Goal: Task Accomplishment & Management: Manage account settings

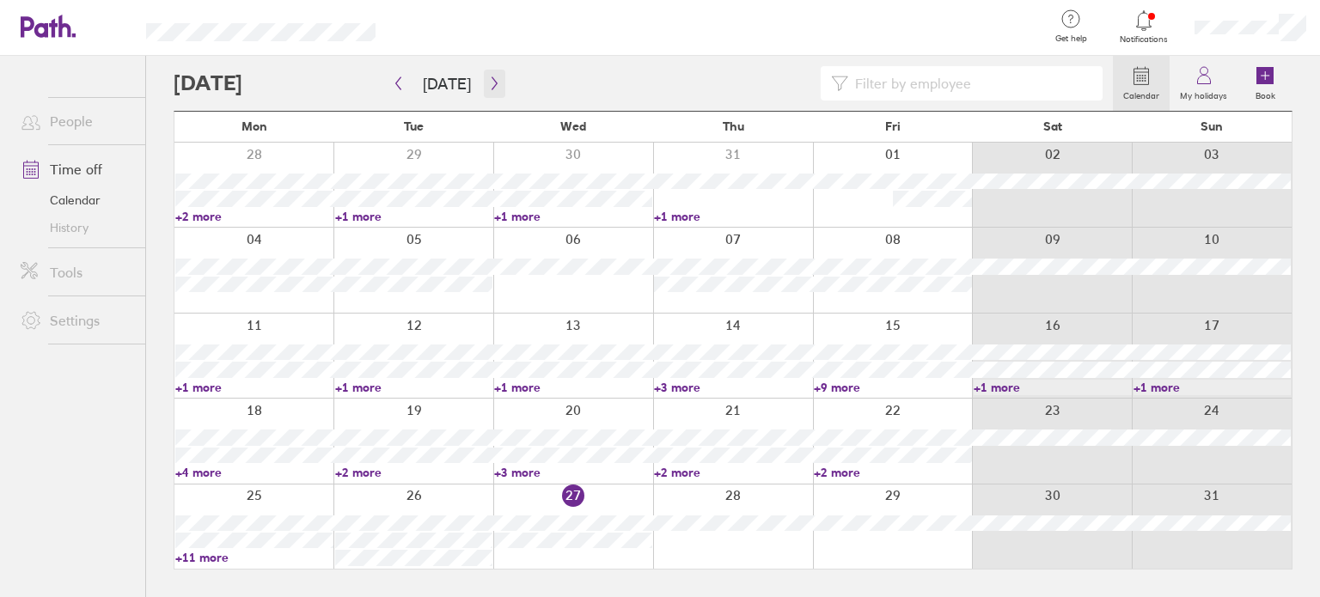
click at [495, 81] on icon "button" at bounding box center [494, 83] width 13 height 14
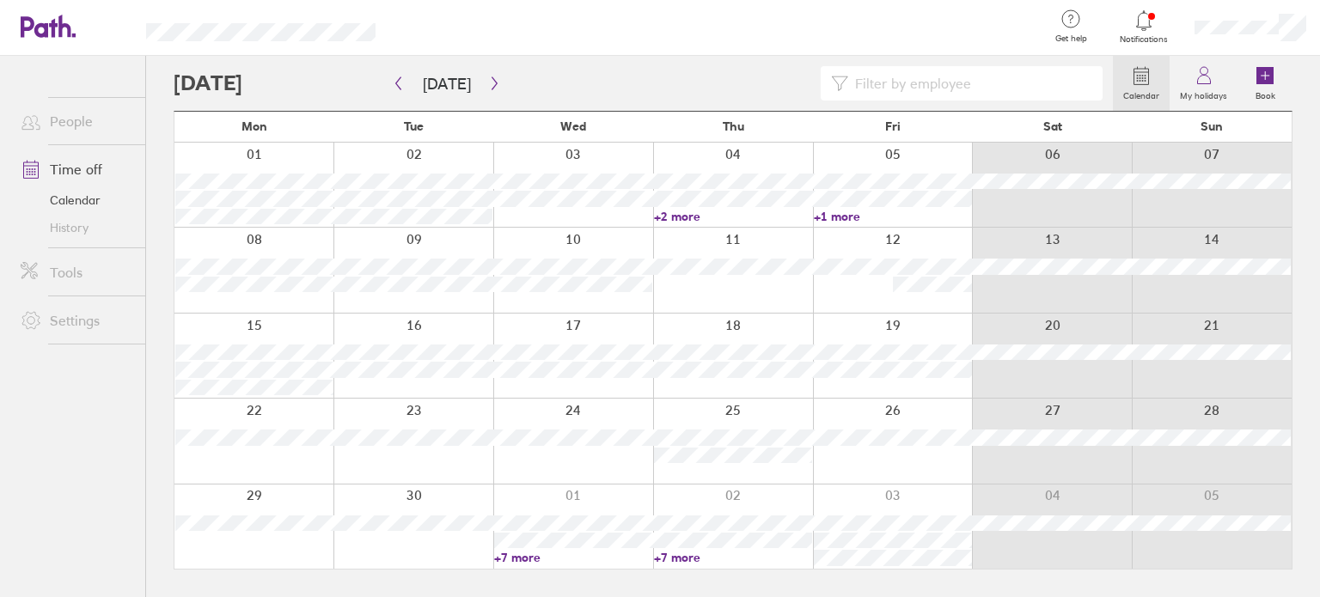
click at [676, 212] on link "+2 more" at bounding box center [733, 216] width 158 height 15
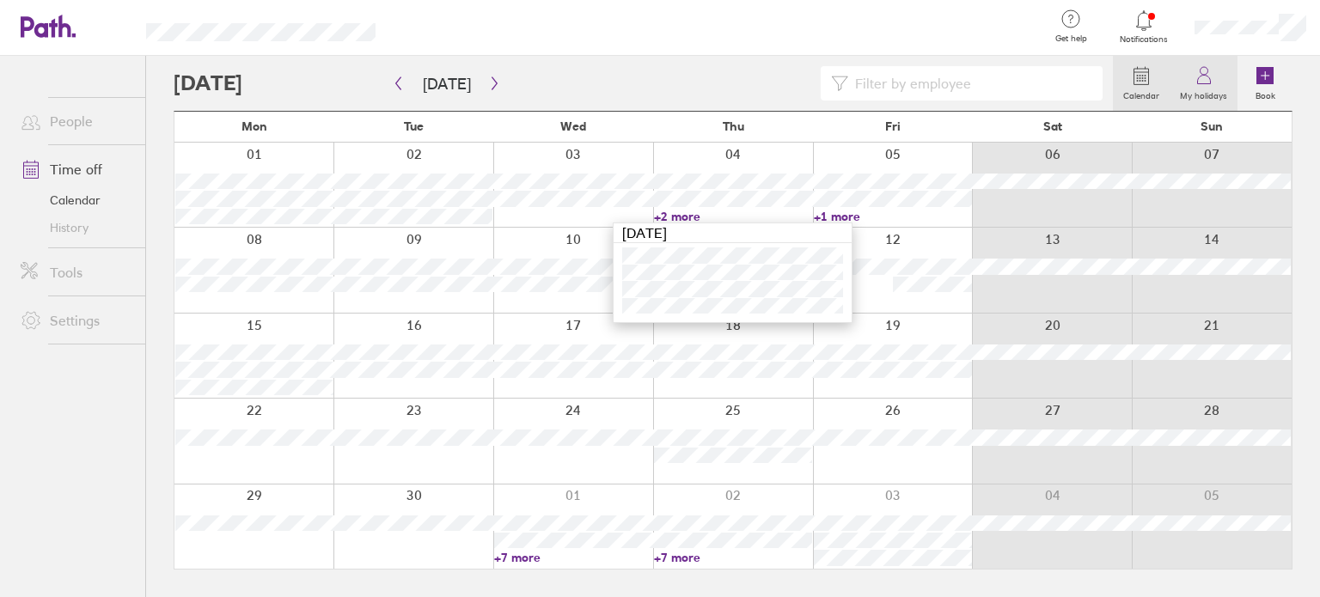
click at [1200, 84] on icon at bounding box center [1203, 80] width 13 height 9
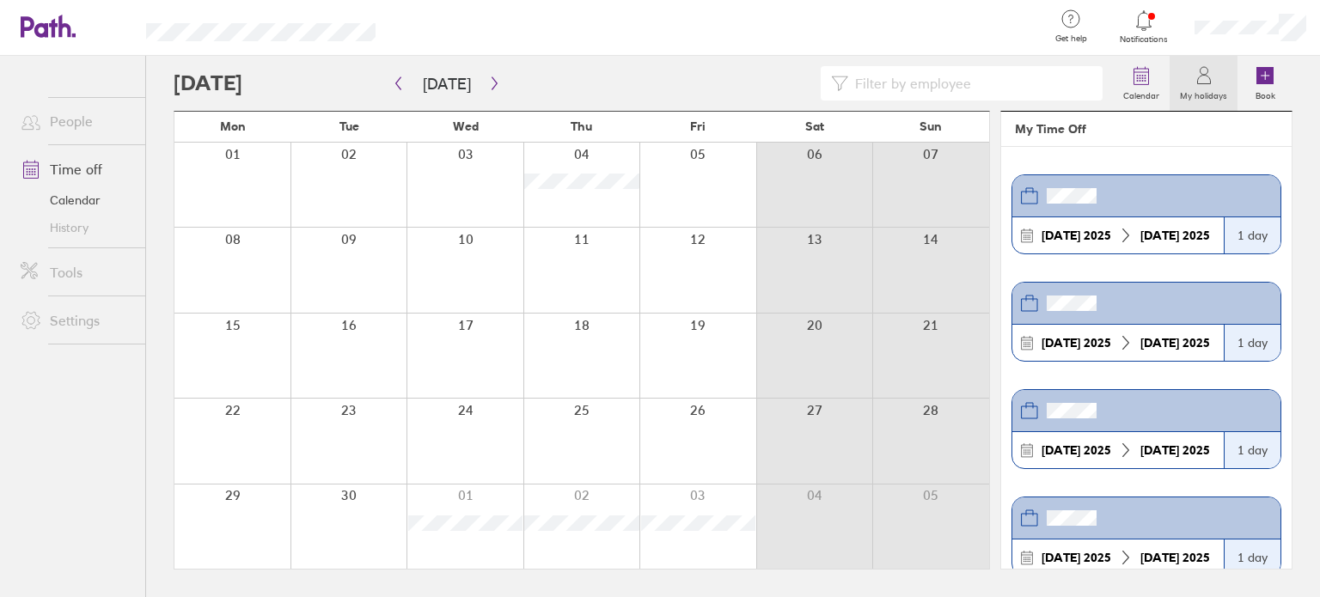
click at [1141, 30] on icon at bounding box center [1143, 20] width 15 height 20
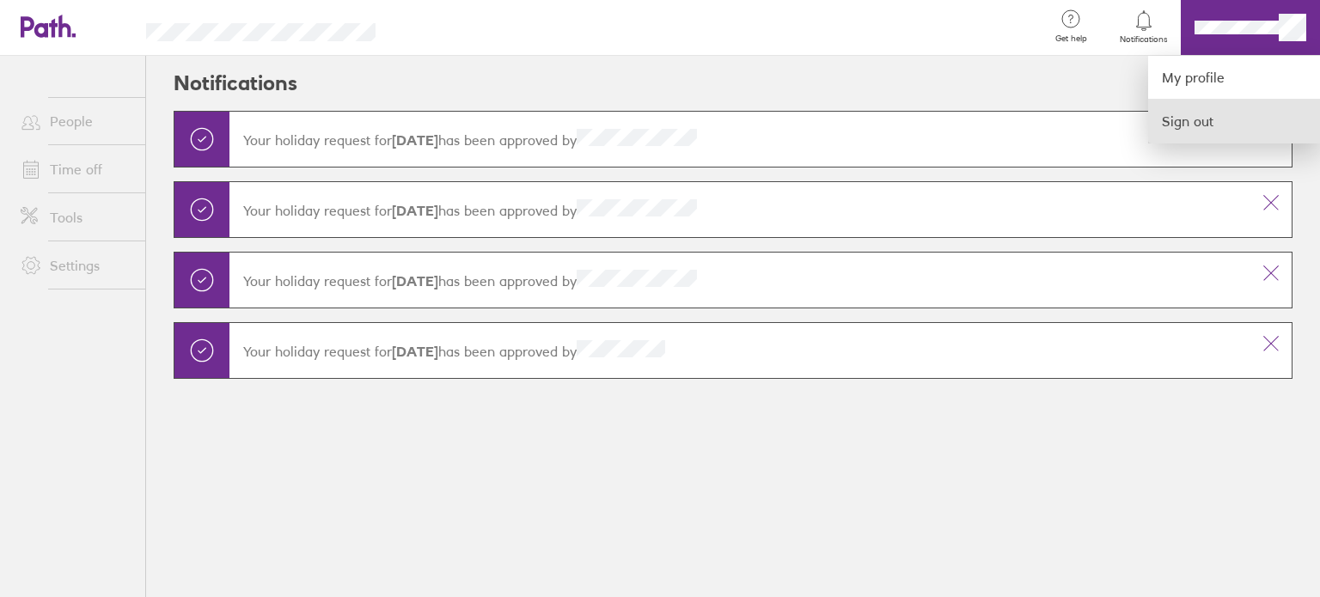
click at [1188, 102] on link "Sign out" at bounding box center [1234, 121] width 172 height 43
